Goal: Information Seeking & Learning: Learn about a topic

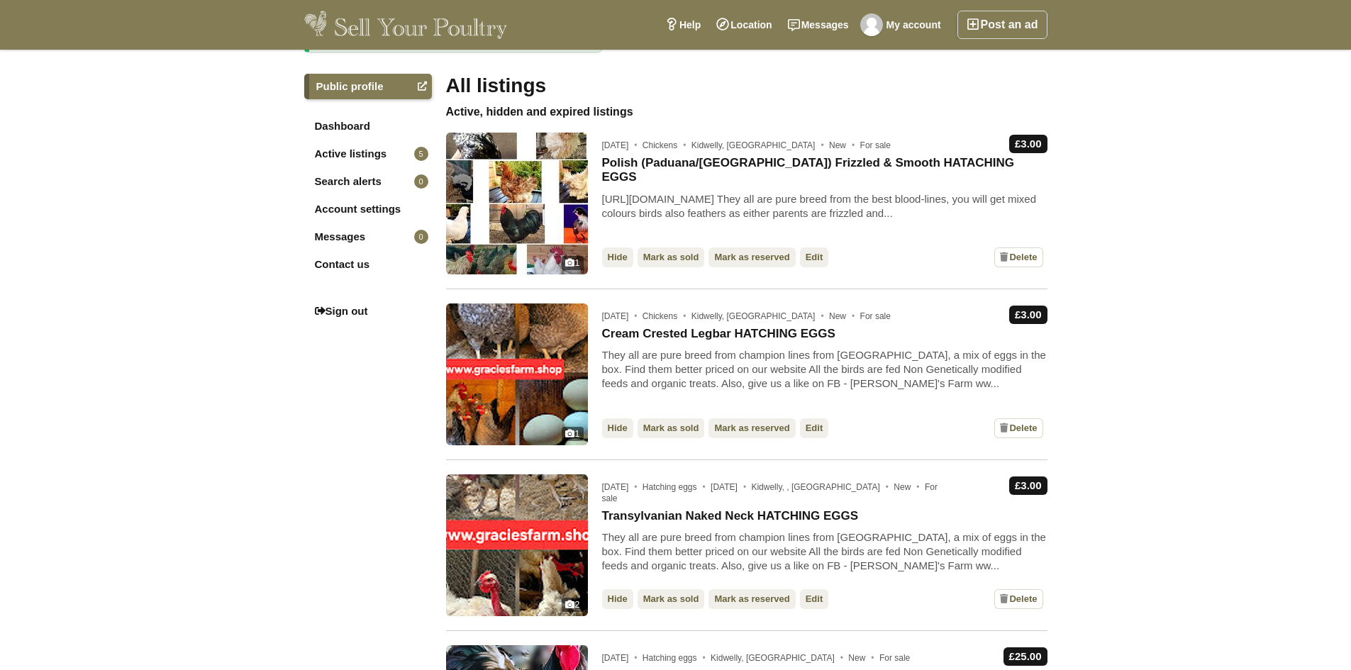
scroll to position [355, 0]
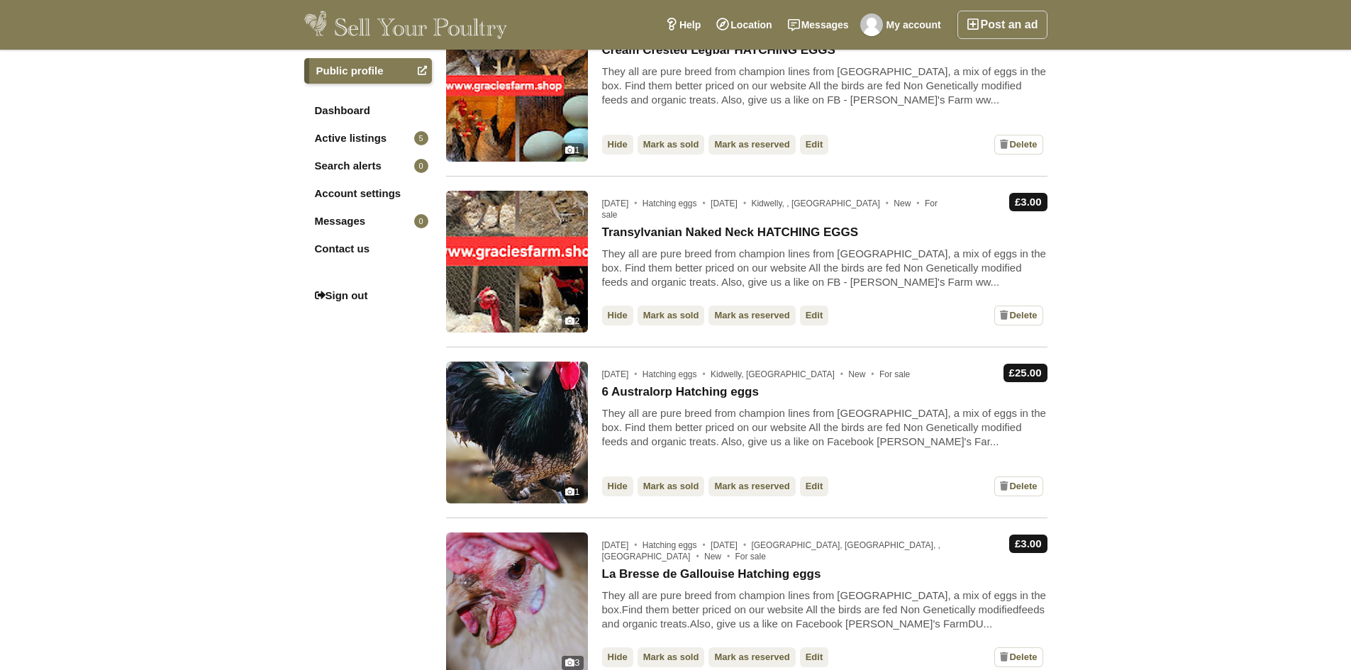
click at [359, 18] on img at bounding box center [406, 25] width 204 height 28
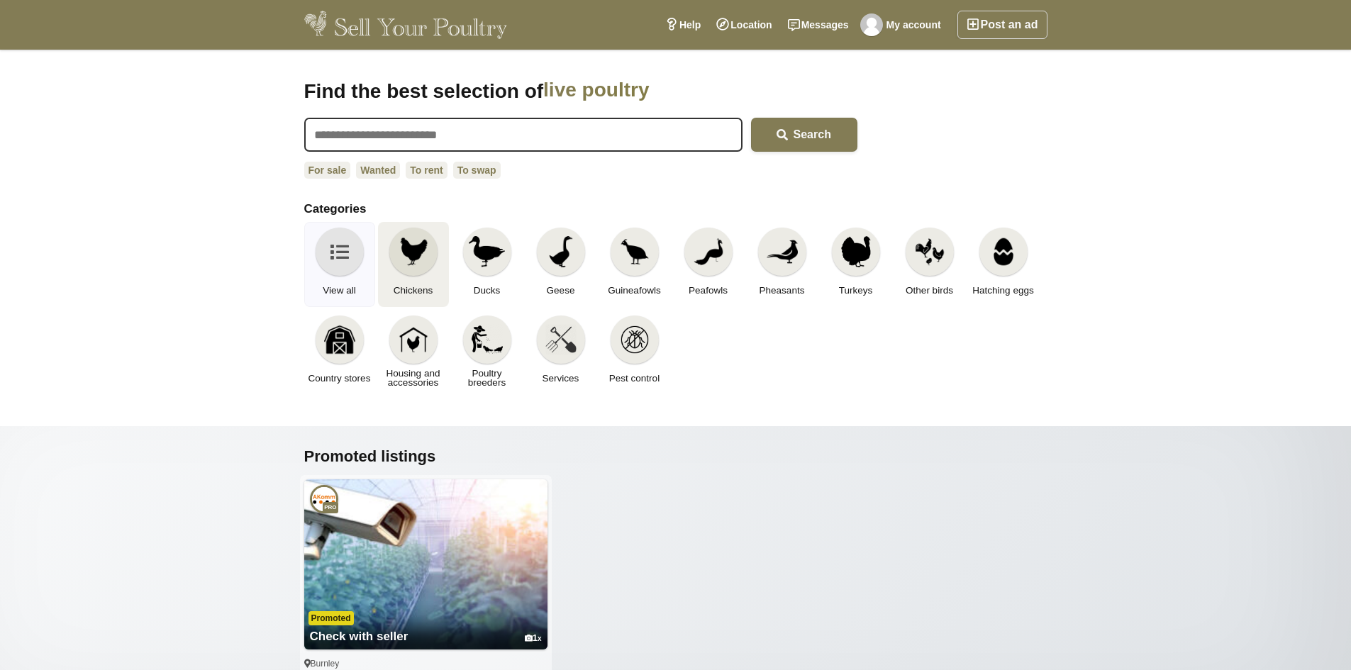
click at [405, 237] on img at bounding box center [413, 251] width 31 height 31
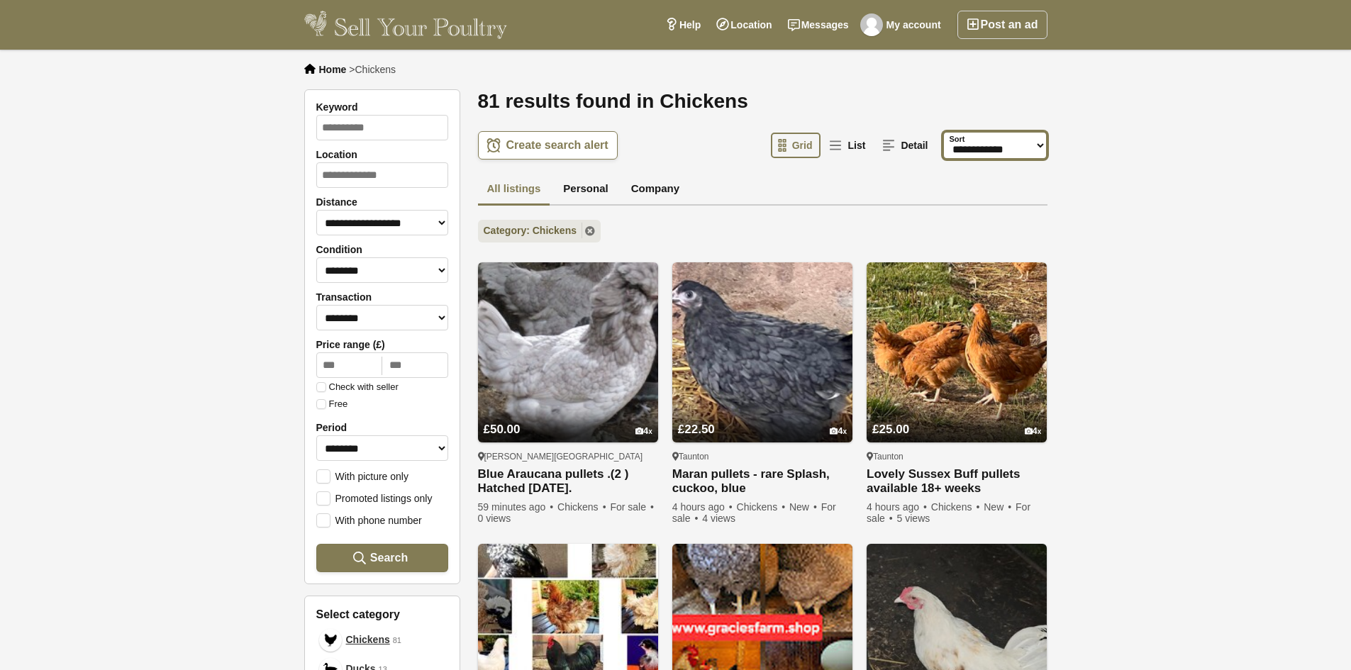
click at [972, 145] on select "**********" at bounding box center [995, 145] width 105 height 28
click at [708, 188] on div "All listings Personal Company" at bounding box center [763, 190] width 570 height 33
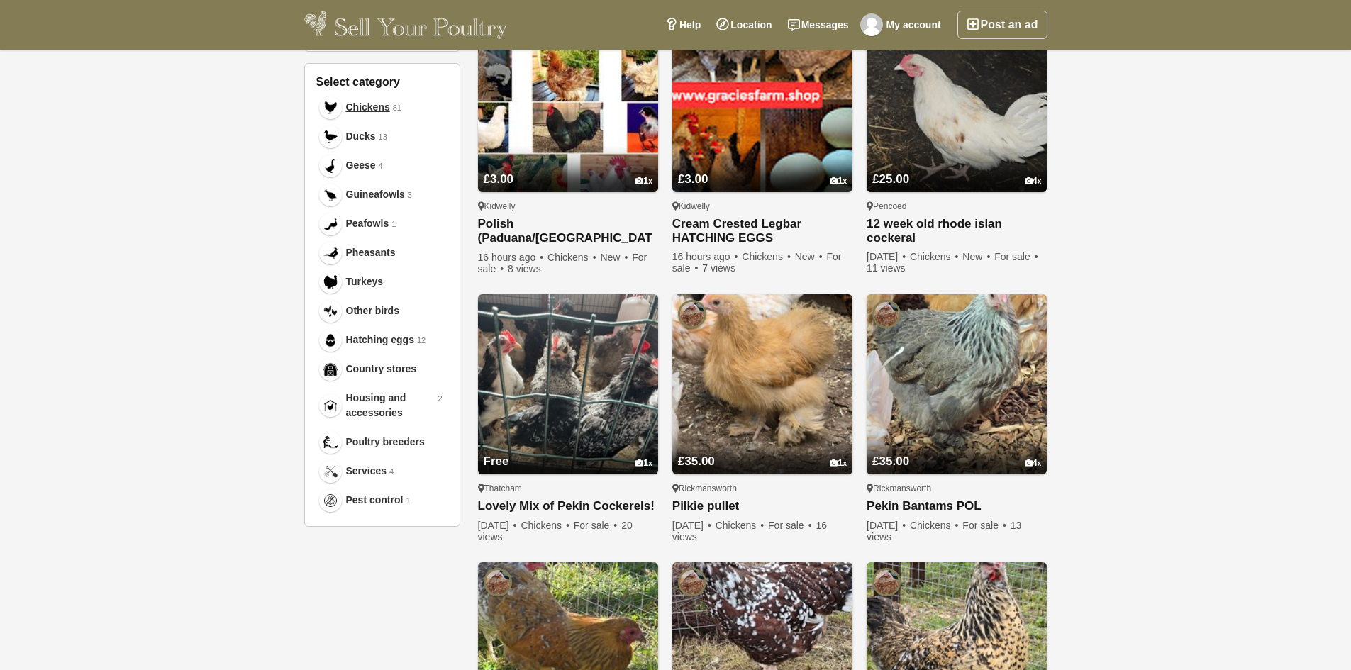
scroll to position [497, 0]
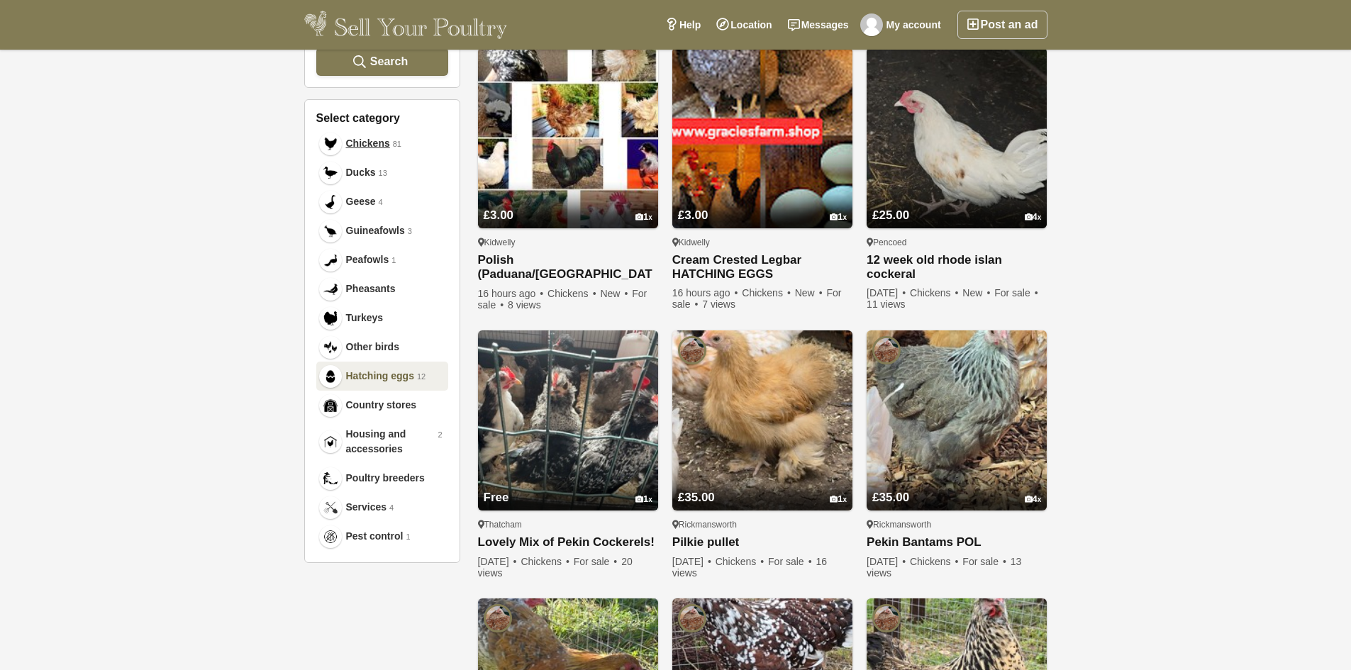
click at [382, 372] on span "Hatching eggs" at bounding box center [380, 376] width 68 height 15
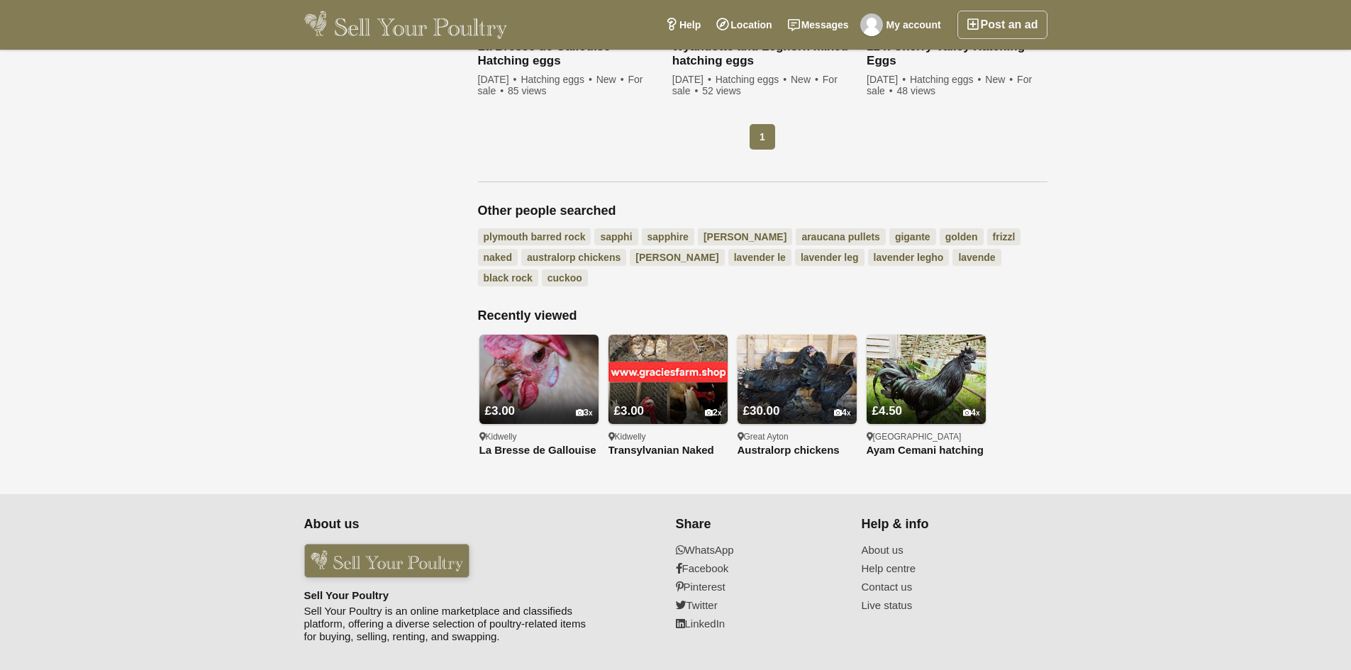
scroll to position [1277, 0]
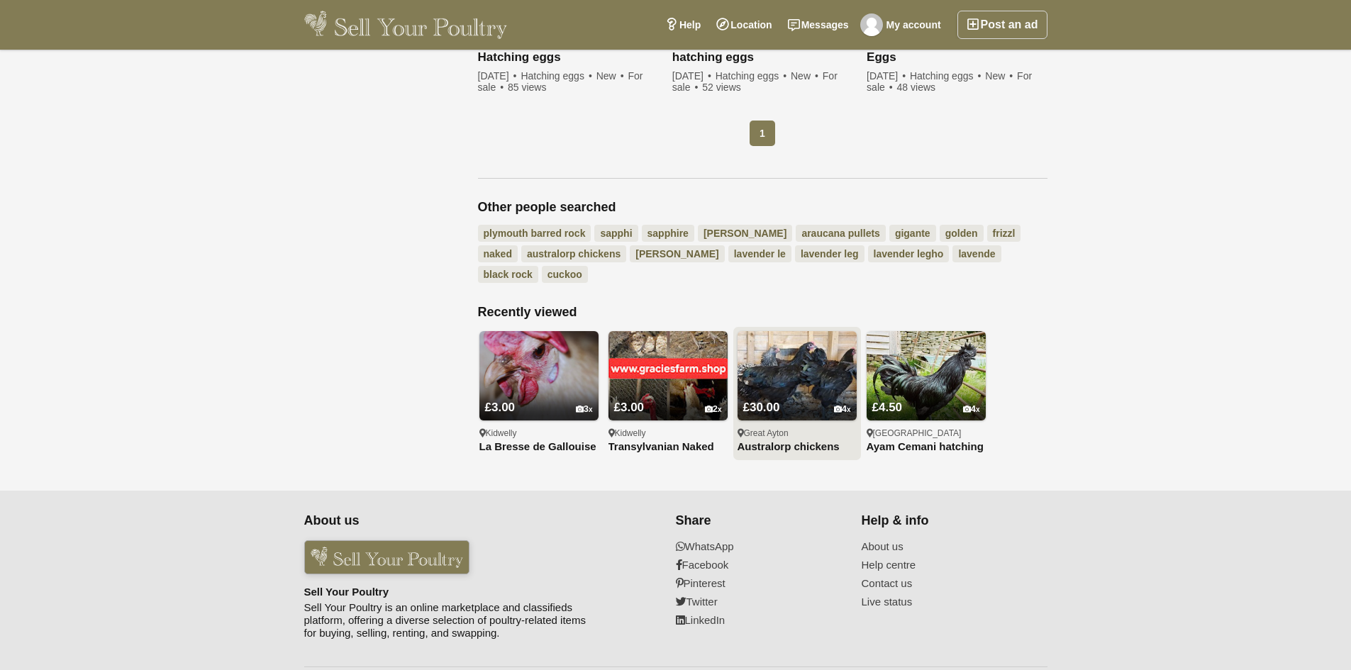
click at [791, 374] on link "£30.00 4" at bounding box center [797, 397] width 119 height 47
